Goal: Check status: Check status

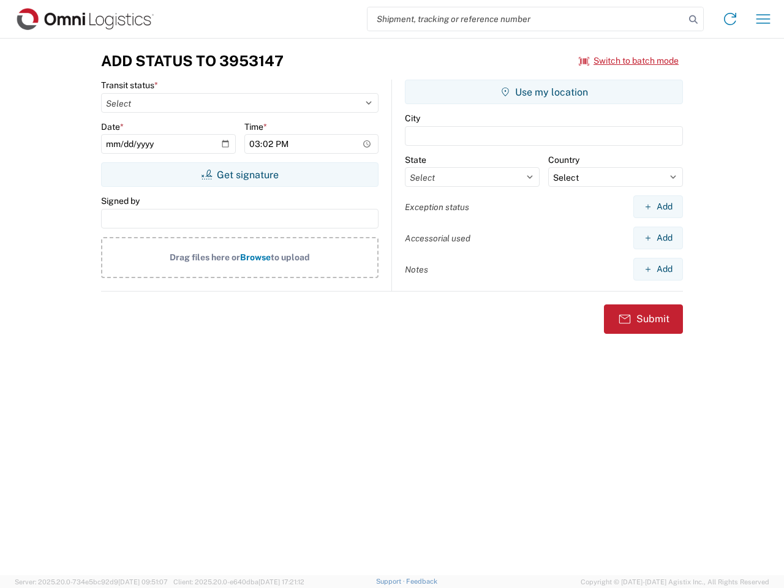
click at [526, 19] on input "search" at bounding box center [526, 18] width 317 height 23
click at [693, 20] on icon at bounding box center [693, 19] width 17 height 17
click at [730, 19] on icon at bounding box center [730, 19] width 20 height 20
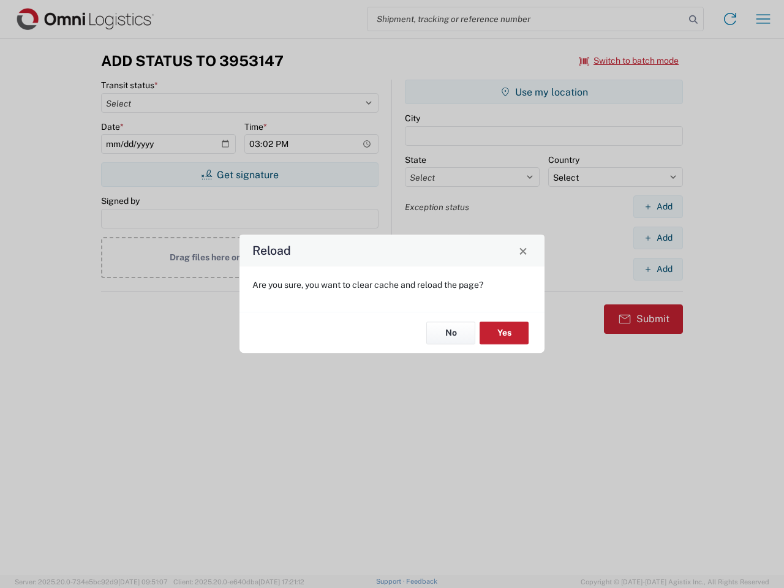
click at [629, 61] on div "Reload Are you sure, you want to clear cache and reload the page? No Yes" at bounding box center [392, 294] width 784 height 588
click at [239, 175] on div "Reload Are you sure, you want to clear cache and reload the page? No Yes" at bounding box center [392, 294] width 784 height 588
click at [544, 92] on div "Reload Are you sure, you want to clear cache and reload the page? No Yes" at bounding box center [392, 294] width 784 height 588
click at [658, 206] on div "Reload Are you sure, you want to clear cache and reload the page? No Yes" at bounding box center [392, 294] width 784 height 588
click at [658, 238] on div "Reload Are you sure, you want to clear cache and reload the page? No Yes" at bounding box center [392, 294] width 784 height 588
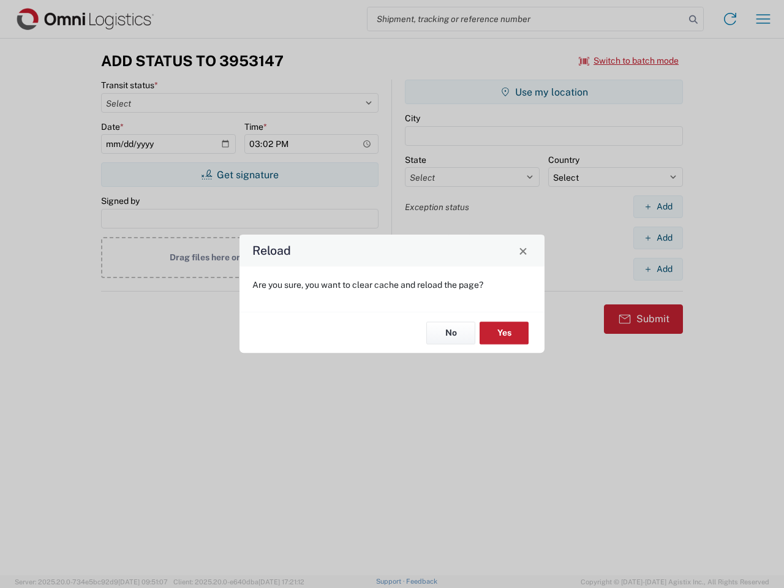
click at [658, 269] on div "Reload Are you sure, you want to clear cache and reload the page? No Yes" at bounding box center [392, 294] width 784 height 588
